Goal: Use online tool/utility: Utilize a website feature to perform a specific function

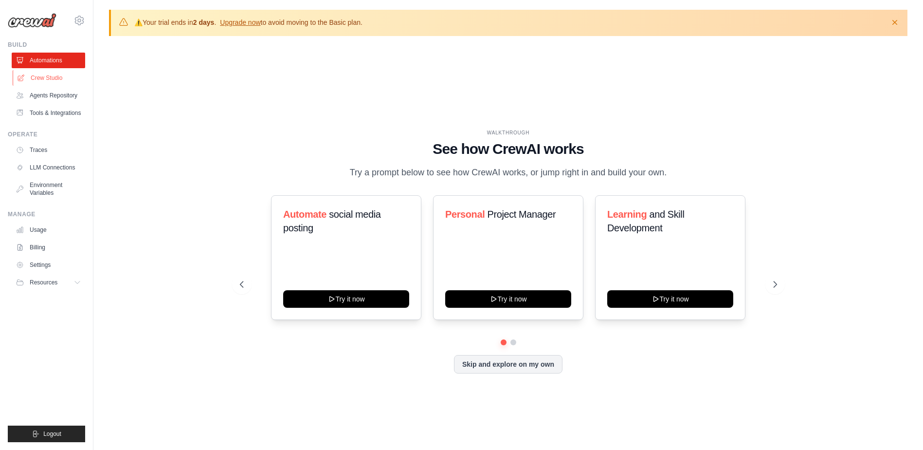
click at [51, 81] on link "Crew Studio" at bounding box center [49, 78] width 73 height 16
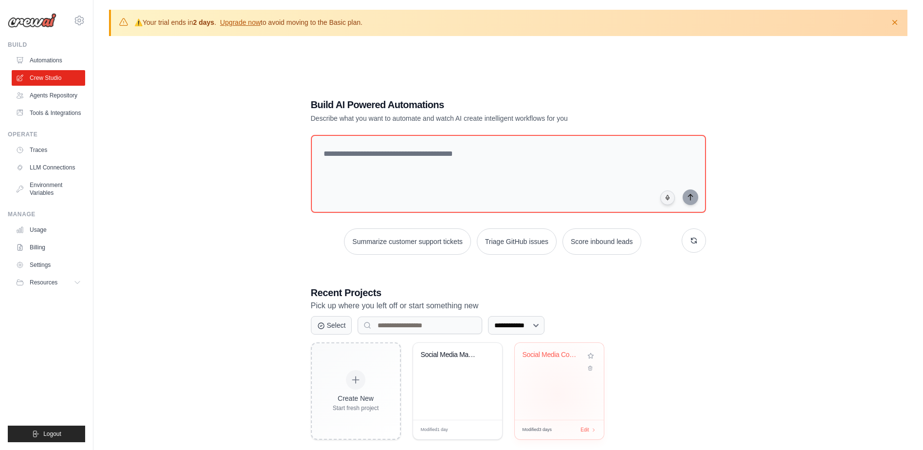
click at [557, 394] on div "Social Media Content Management Aut..." at bounding box center [559, 381] width 89 height 77
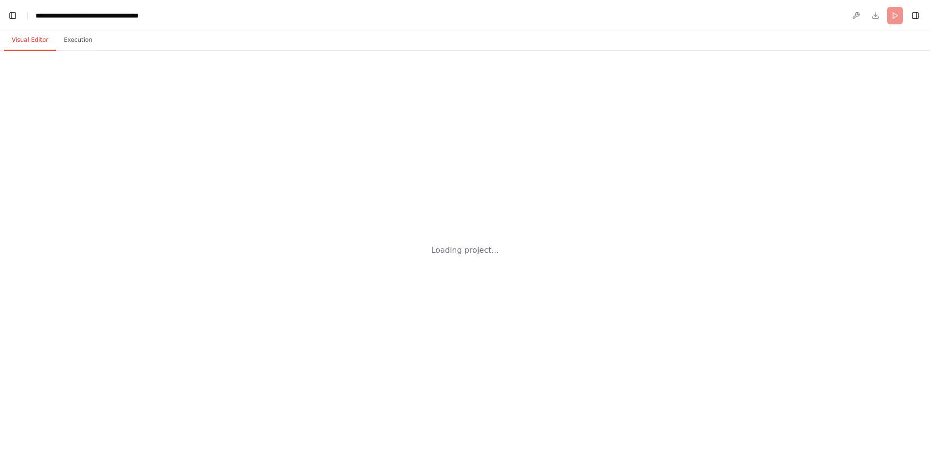
scroll to position [27810, 0]
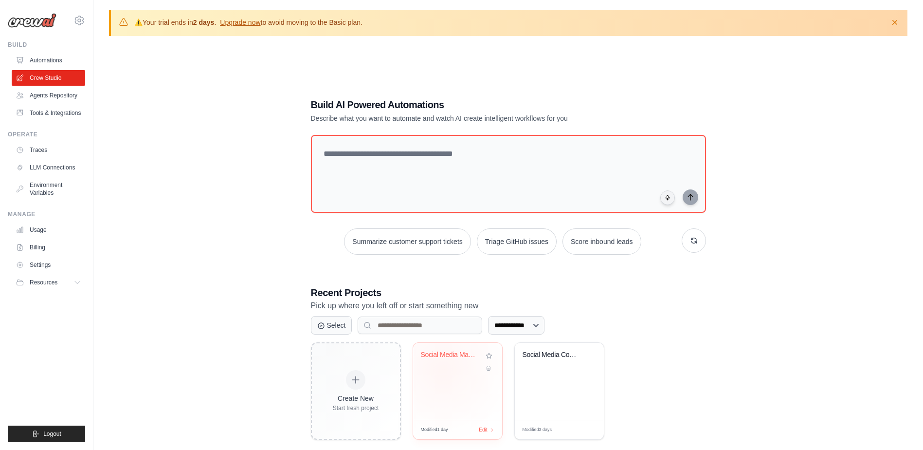
click at [455, 370] on div "Social Media Management Automation" at bounding box center [457, 361] width 73 height 22
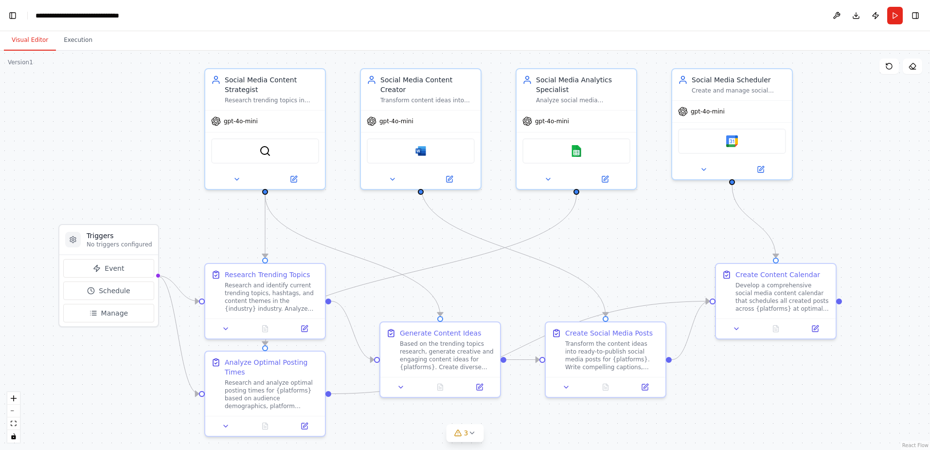
drag, startPoint x: 862, startPoint y: 275, endPoint x: 872, endPoint y: 244, distance: 32.6
click at [872, 244] on div ".deletable-edge-delete-btn { width: 20px; height: 20px; border: 0px solid #ffff…" at bounding box center [465, 250] width 930 height 399
click at [310, 90] on div "Social Media Content Strategist" at bounding box center [272, 82] width 94 height 19
click at [236, 178] on icon at bounding box center [237, 177] width 4 height 2
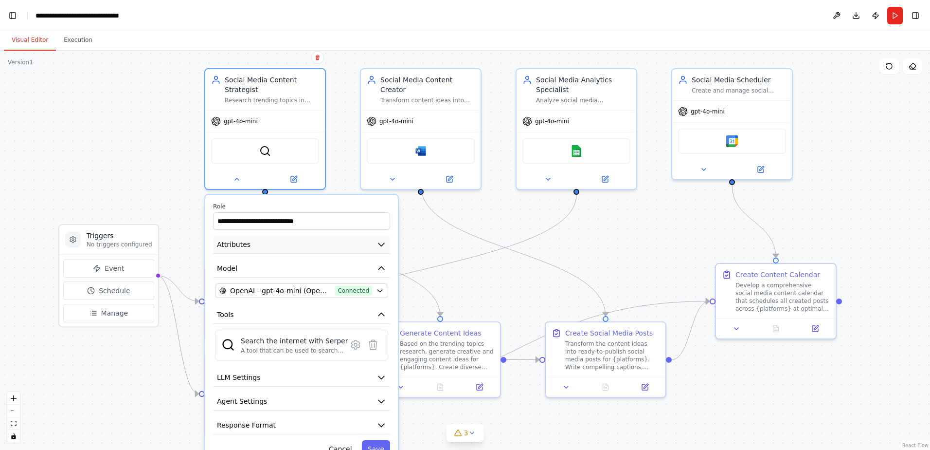
click at [305, 246] on button "Attributes" at bounding box center [301, 245] width 177 height 18
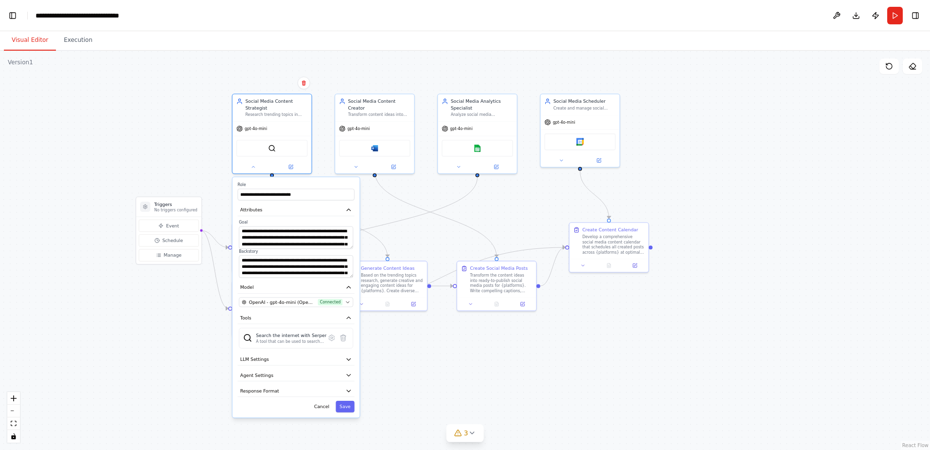
drag, startPoint x: 544, startPoint y: 415, endPoint x: 498, endPoint y: 337, distance: 90.3
click at [498, 337] on div ".deletable-edge-delete-btn { width: 20px; height: 20px; border: 0px solid #ffff…" at bounding box center [465, 250] width 930 height 399
click at [484, 346] on div ".deletable-edge-delete-btn { width: 20px; height: 20px; border: 0px solid #ffff…" at bounding box center [465, 250] width 930 height 399
click at [254, 165] on icon at bounding box center [253, 165] width 2 height 1
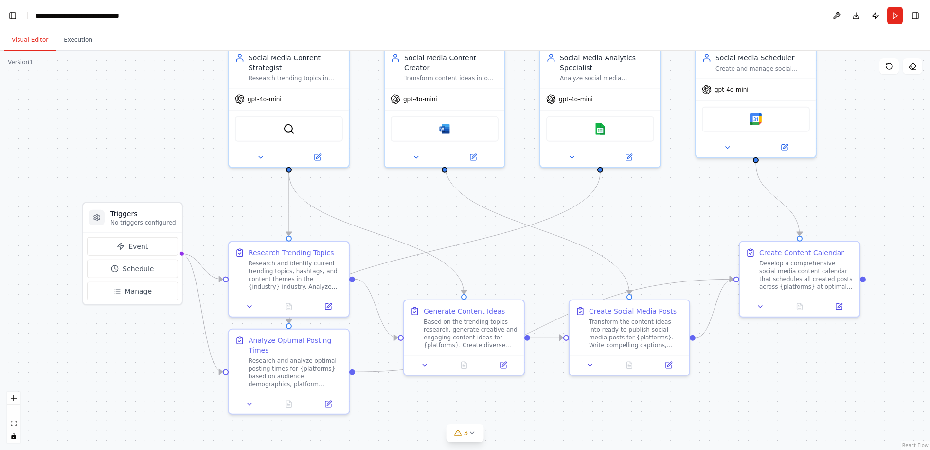
drag, startPoint x: 547, startPoint y: 332, endPoint x: 718, endPoint y: 422, distance: 192.9
click at [718, 422] on div ".deletable-edge-delete-btn { width: 20px; height: 20px; border: 0px solid #ffff…" at bounding box center [465, 250] width 930 height 399
click at [12, 425] on icon "fit view" at bounding box center [14, 422] width 6 height 5
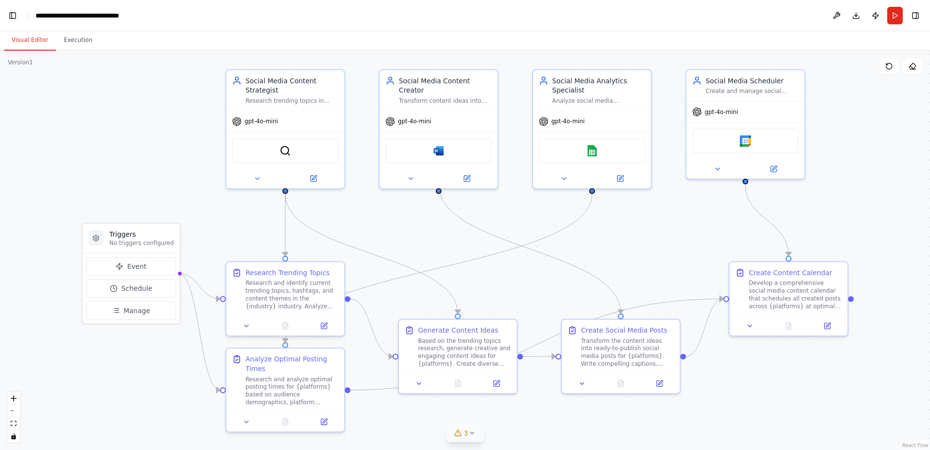
click at [473, 431] on icon at bounding box center [472, 433] width 8 height 8
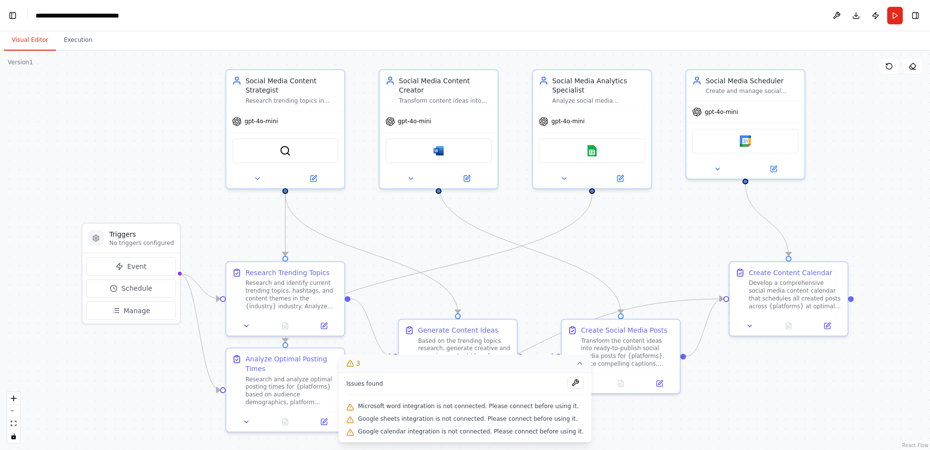
click at [743, 393] on div ".deletable-edge-delete-btn { width: 20px; height: 20px; border: 0px solid #ffff…" at bounding box center [465, 250] width 930 height 399
click at [576, 365] on icon at bounding box center [580, 363] width 8 height 8
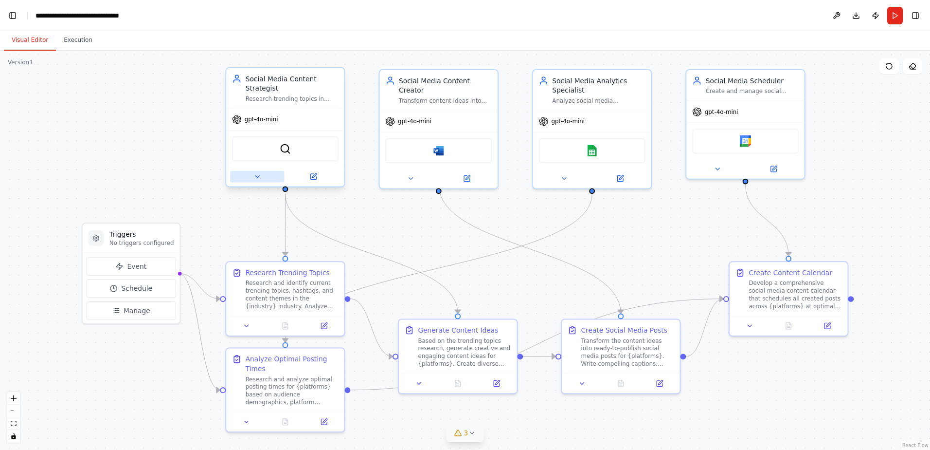
click at [258, 175] on icon at bounding box center [258, 177] width 8 height 8
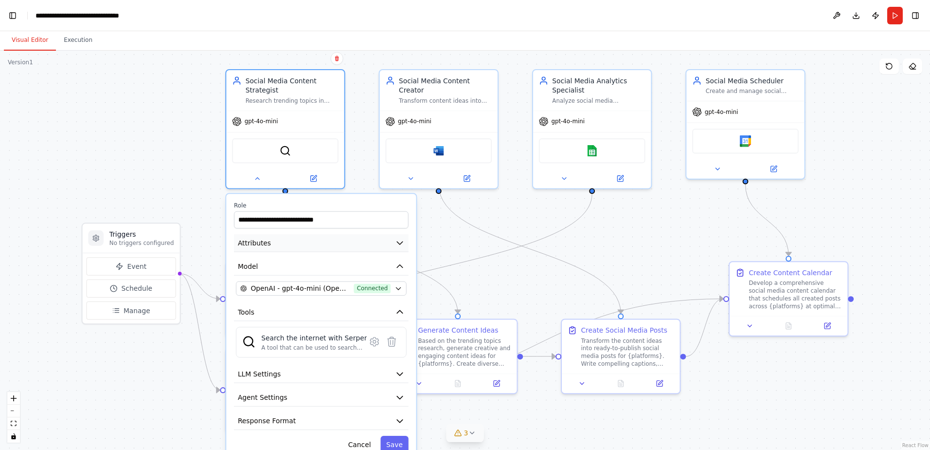
click at [396, 242] on icon "button" at bounding box center [400, 243] width 10 height 10
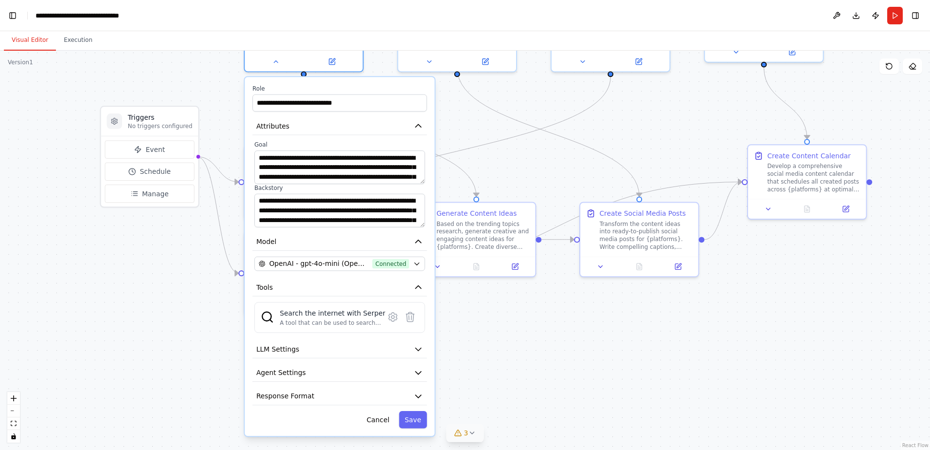
drag, startPoint x: 769, startPoint y: 397, endPoint x: 787, endPoint y: 280, distance: 118.2
click at [787, 280] on div ".deletable-edge-delete-btn { width: 20px; height: 20px; border: 0px solid #ffff…" at bounding box center [465, 250] width 930 height 399
click at [275, 59] on icon at bounding box center [276, 60] width 4 height 2
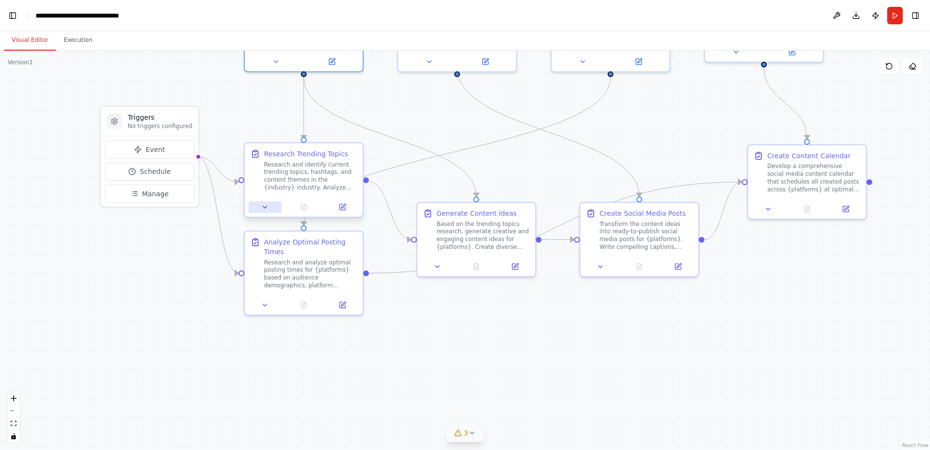
click at [262, 207] on icon at bounding box center [265, 207] width 8 height 8
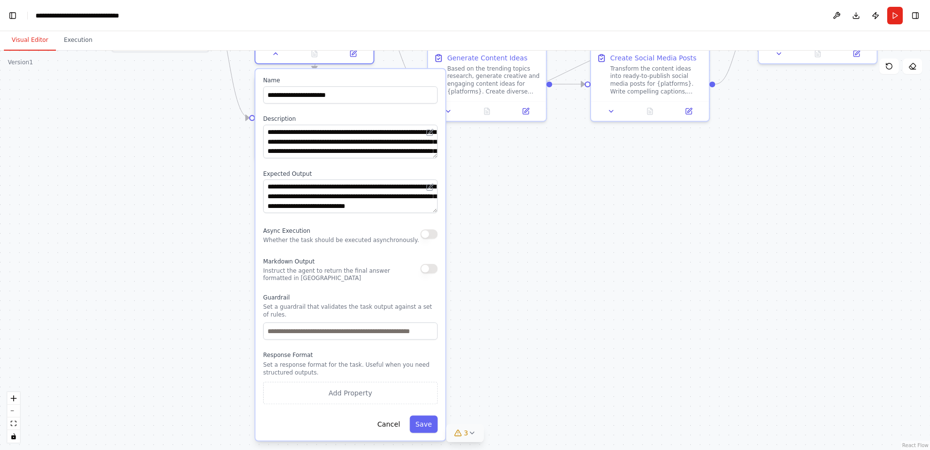
drag, startPoint x: 749, startPoint y: 330, endPoint x: 760, endPoint y: 175, distance: 155.6
click at [760, 175] on div ".deletable-edge-delete-btn { width: 20px; height: 20px; border: 0px solid #ffff…" at bounding box center [465, 250] width 930 height 399
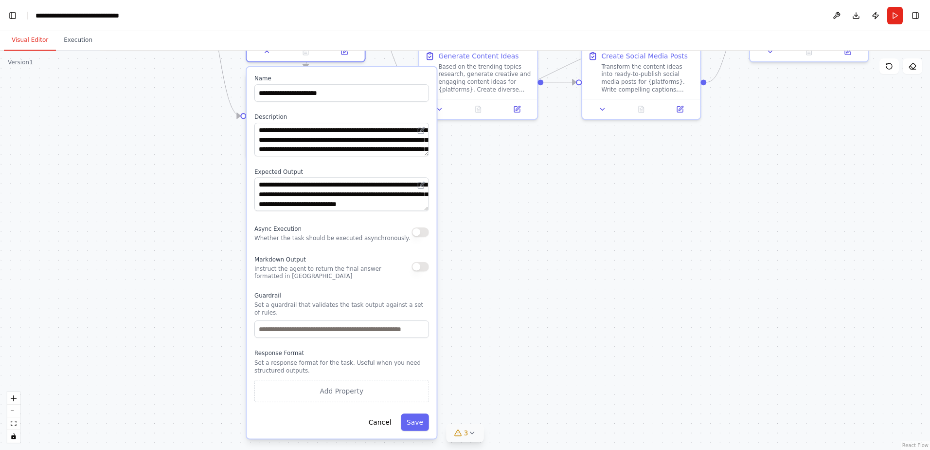
drag, startPoint x: 720, startPoint y: 310, endPoint x: 712, endPoint y: 308, distance: 8.0
click at [712, 308] on div ".deletable-edge-delete-btn { width: 20px; height: 20px; border: 0px solid #ffff…" at bounding box center [465, 250] width 930 height 399
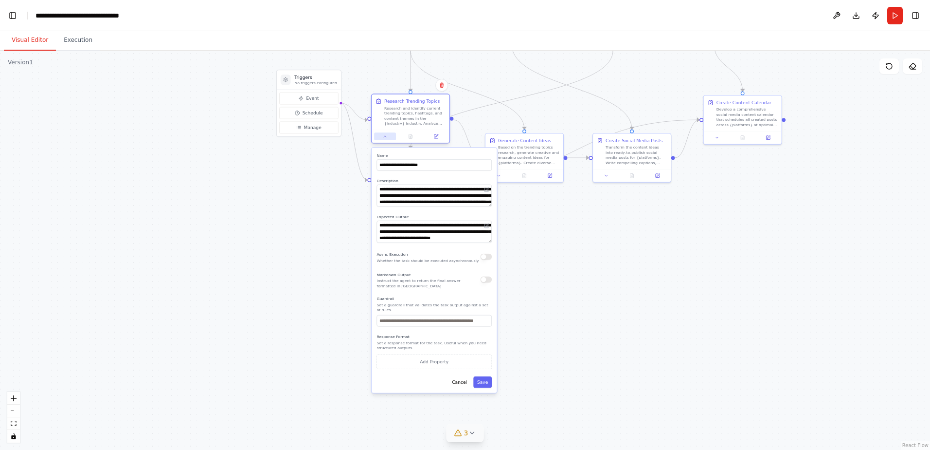
click at [383, 136] on icon at bounding box center [385, 136] width 5 height 5
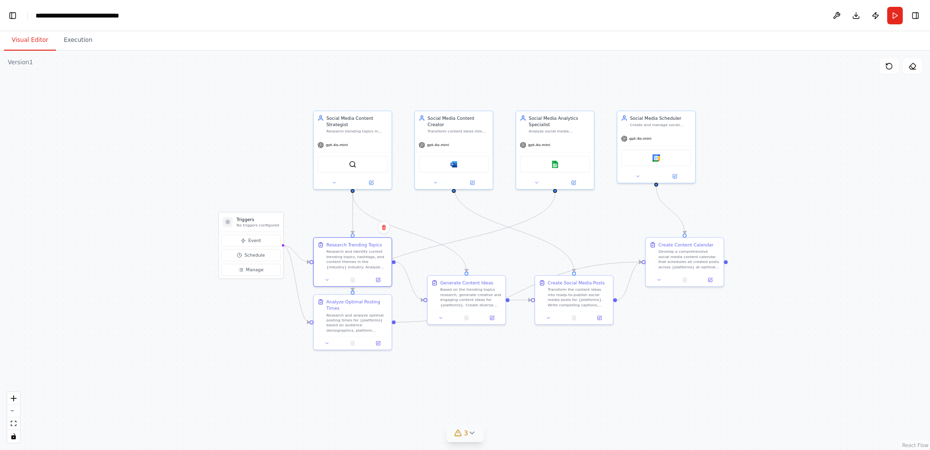
drag, startPoint x: 775, startPoint y: 214, endPoint x: 717, endPoint y: 356, distance: 153.4
click at [717, 356] on div ".deletable-edge-delete-btn { width: 20px; height: 20px; border: 0px solid #ffff…" at bounding box center [465, 250] width 930 height 399
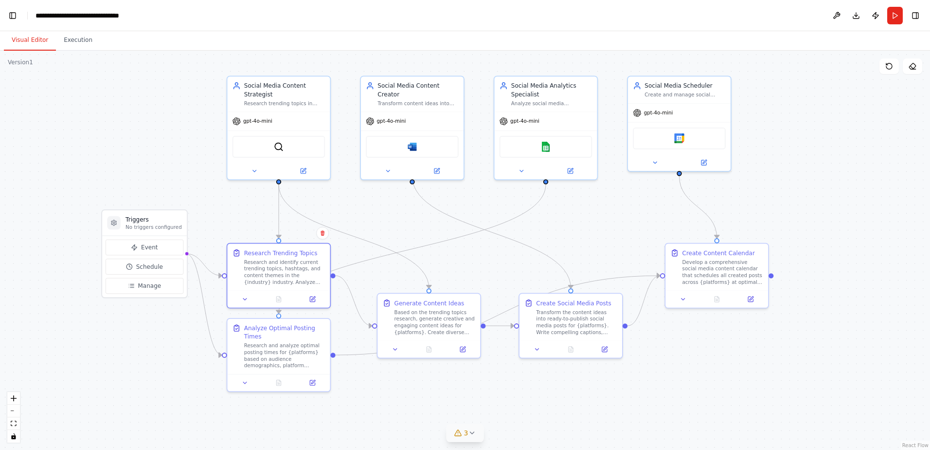
drag, startPoint x: 654, startPoint y: 312, endPoint x: 696, endPoint y: 356, distance: 60.9
click at [696, 356] on div ".deletable-edge-delete-btn { width: 20px; height: 20px; border: 0px solid #ffff…" at bounding box center [465, 250] width 930 height 399
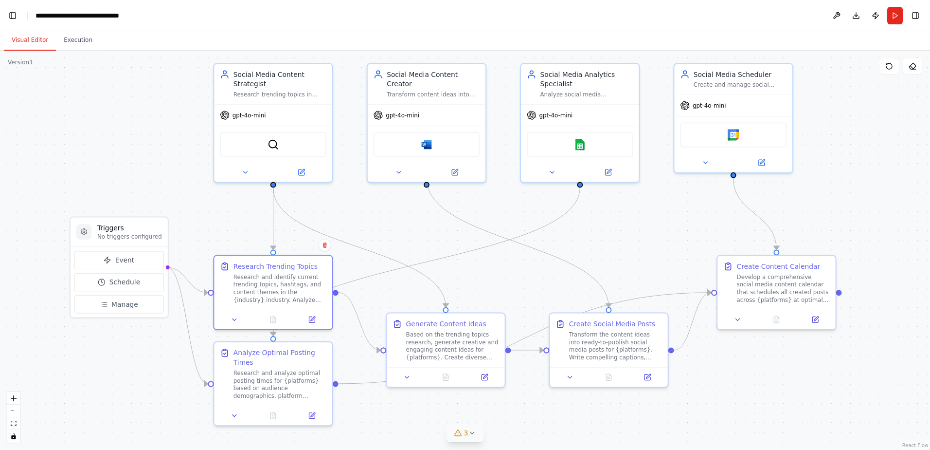
drag, startPoint x: 718, startPoint y: 351, endPoint x: 779, endPoint y: 383, distance: 68.3
click at [779, 383] on div ".deletable-edge-delete-btn { width: 20px; height: 20px; border: 0px solid #ffff…" at bounding box center [465, 250] width 930 height 399
click at [10, 11] on button "Toggle Left Sidebar" at bounding box center [13, 16] width 14 height 14
click at [45, 15] on link "Studio" at bounding box center [47, 16] width 22 height 8
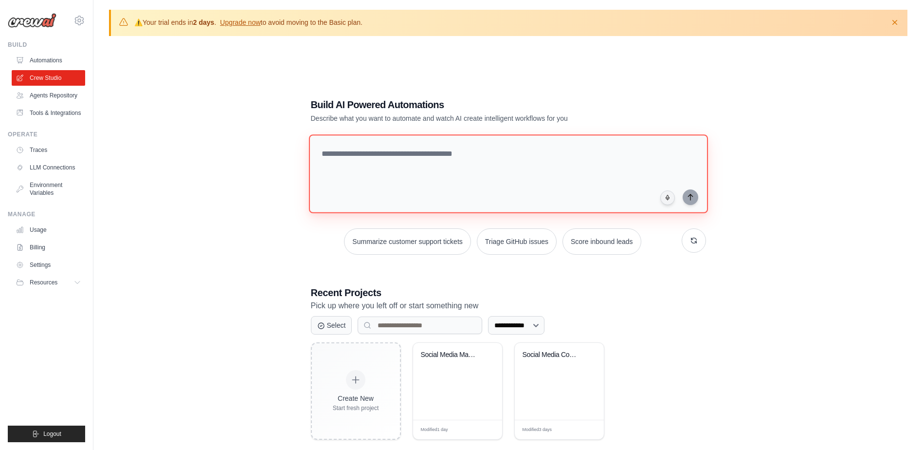
click at [390, 147] on textarea at bounding box center [508, 173] width 399 height 79
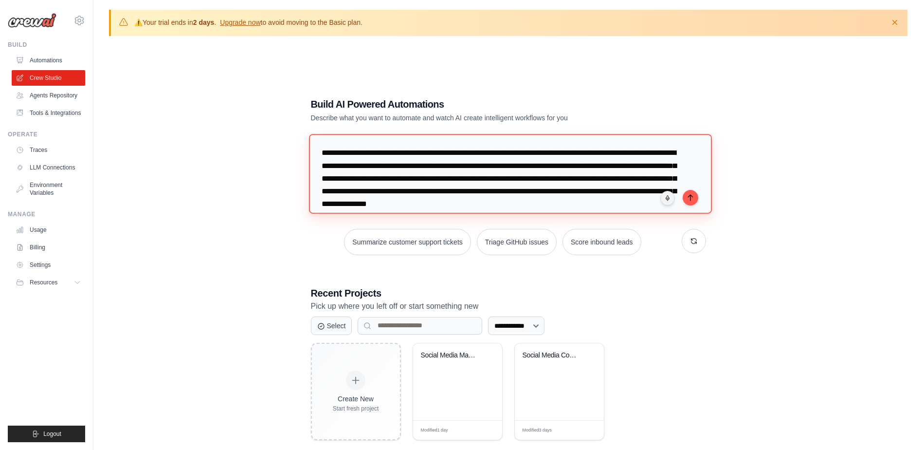
scroll to position [9, 0]
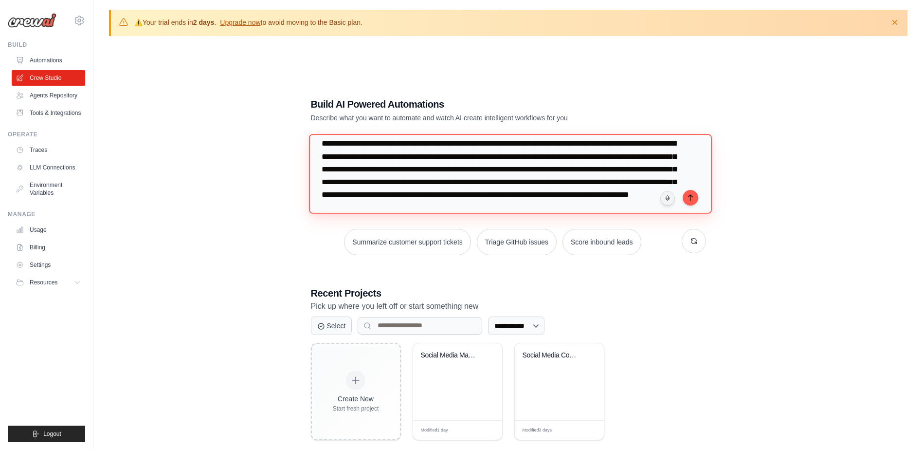
click at [656, 206] on textarea "**********" at bounding box center [510, 173] width 403 height 79
type textarea "**********"
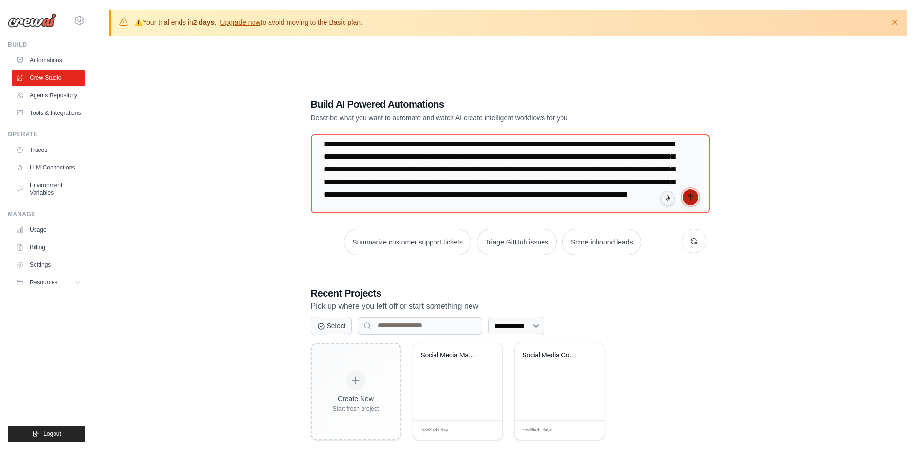
click at [692, 198] on icon "submit" at bounding box center [691, 197] width 8 height 8
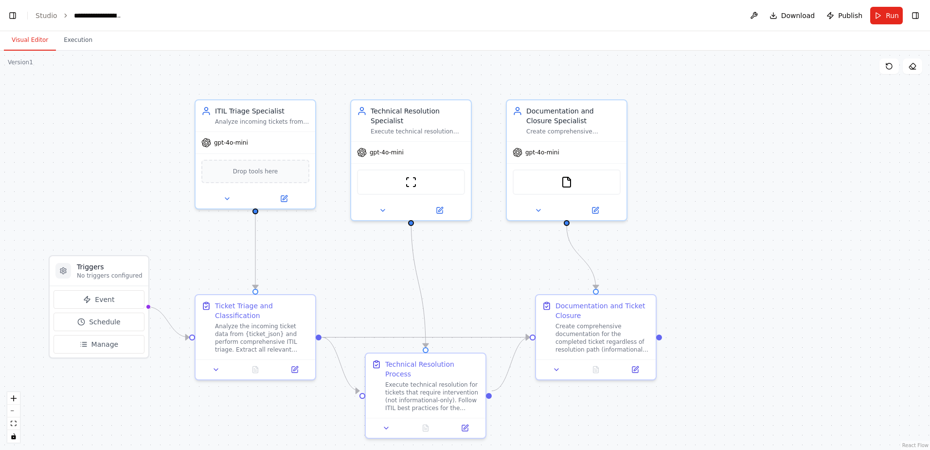
scroll to position [0, 12]
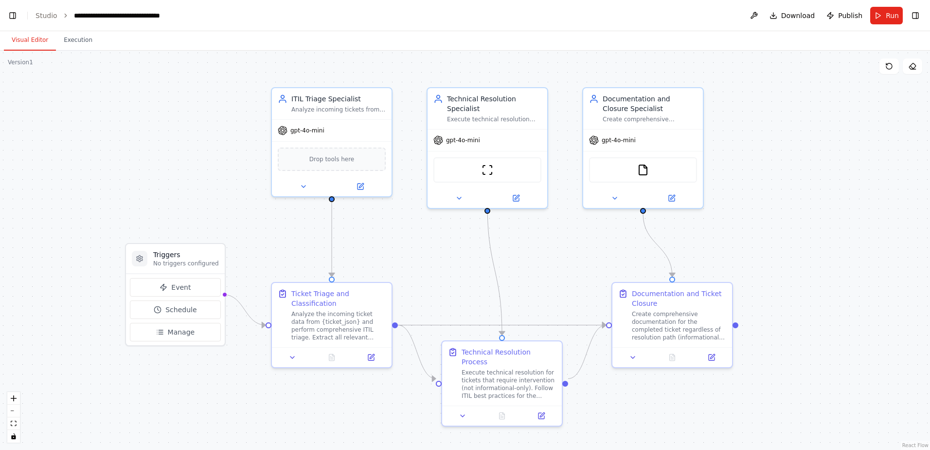
drag, startPoint x: 707, startPoint y: 248, endPoint x: 783, endPoint y: 236, distance: 77.4
click at [783, 236] on div ".deletable-edge-delete-btn { width: 20px; height: 20px; border: 0px solid #ffff…" at bounding box center [465, 250] width 930 height 399
